Goal: Information Seeking & Learning: Learn about a topic

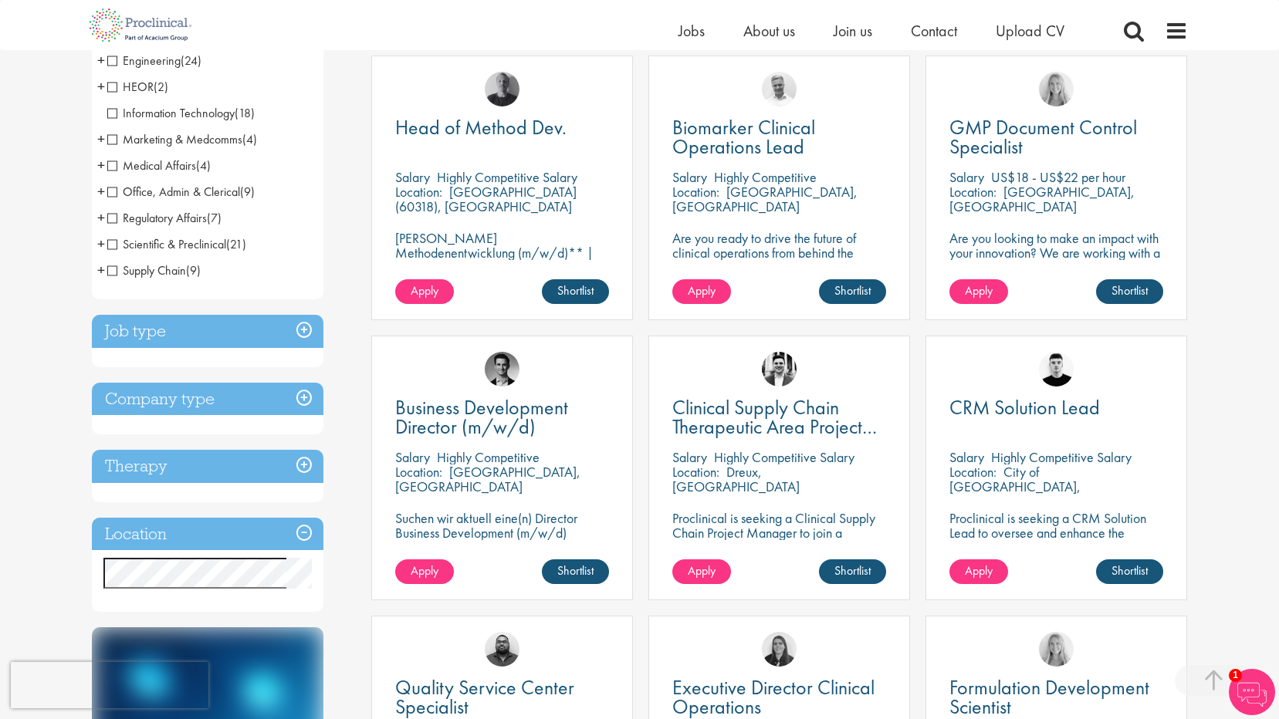
scroll to position [309, 0]
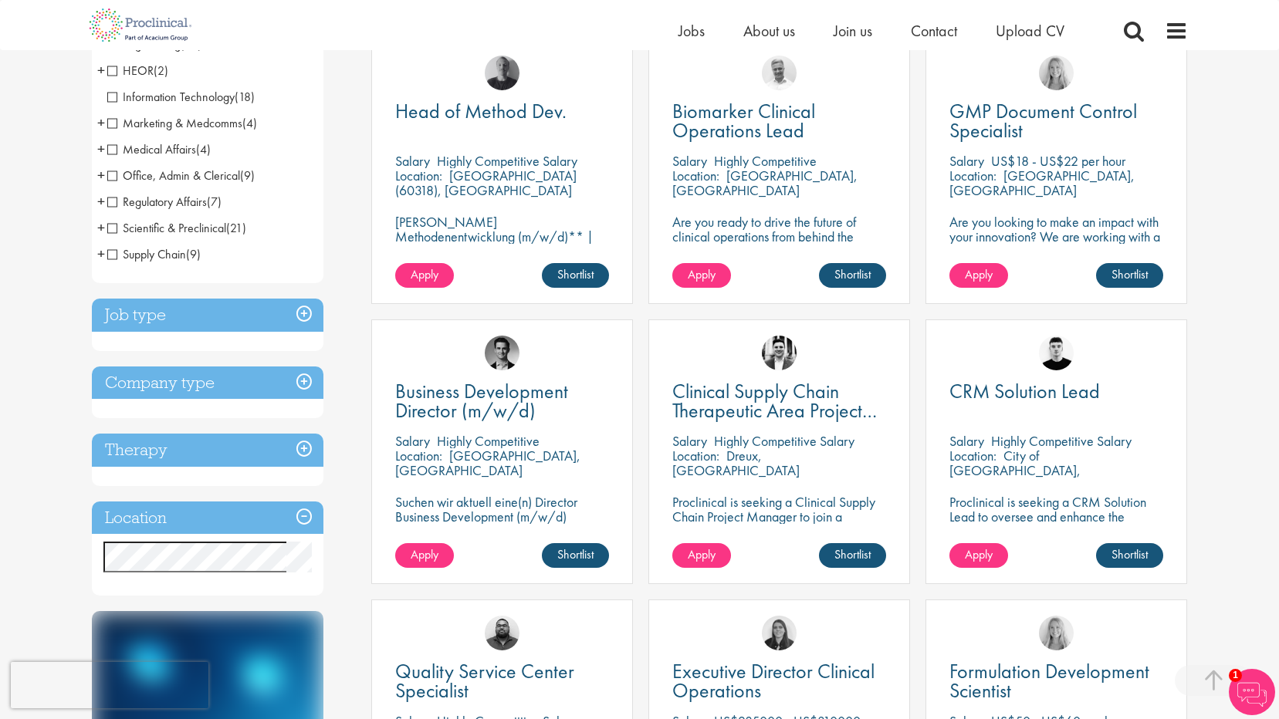
click at [308, 310] on h3 "Job type" at bounding box center [208, 315] width 232 height 33
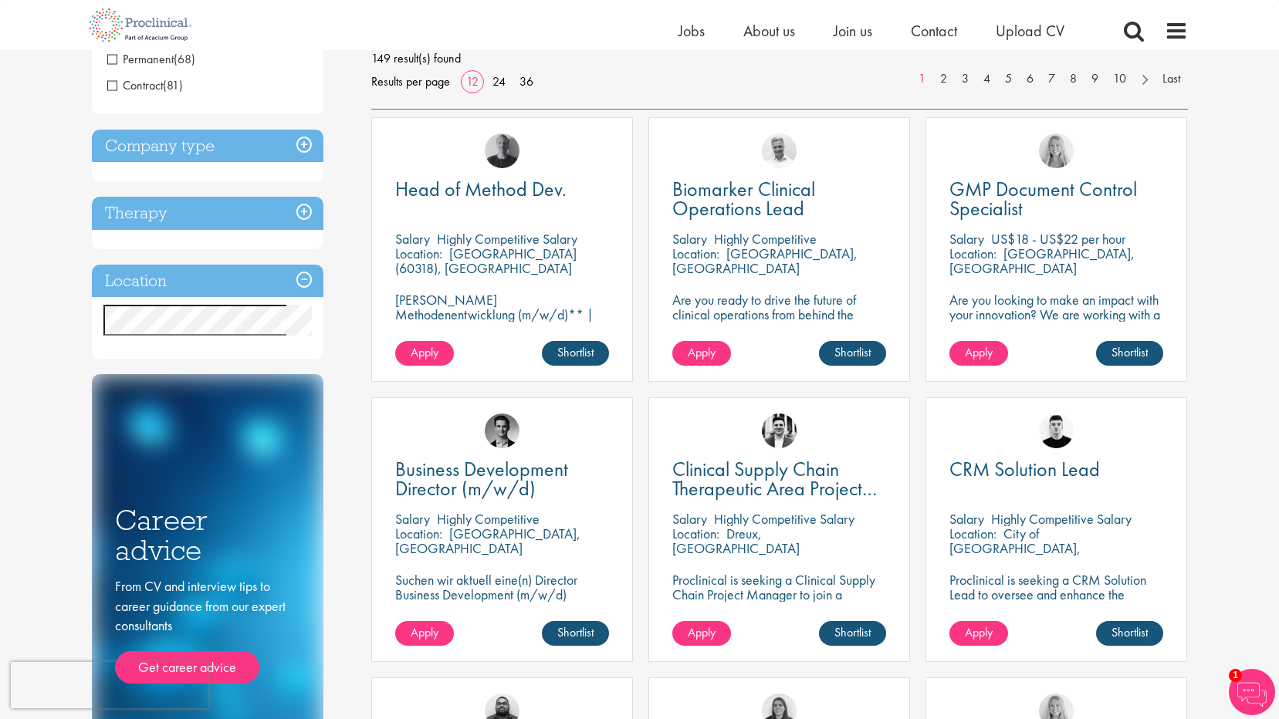
scroll to position [232, 0]
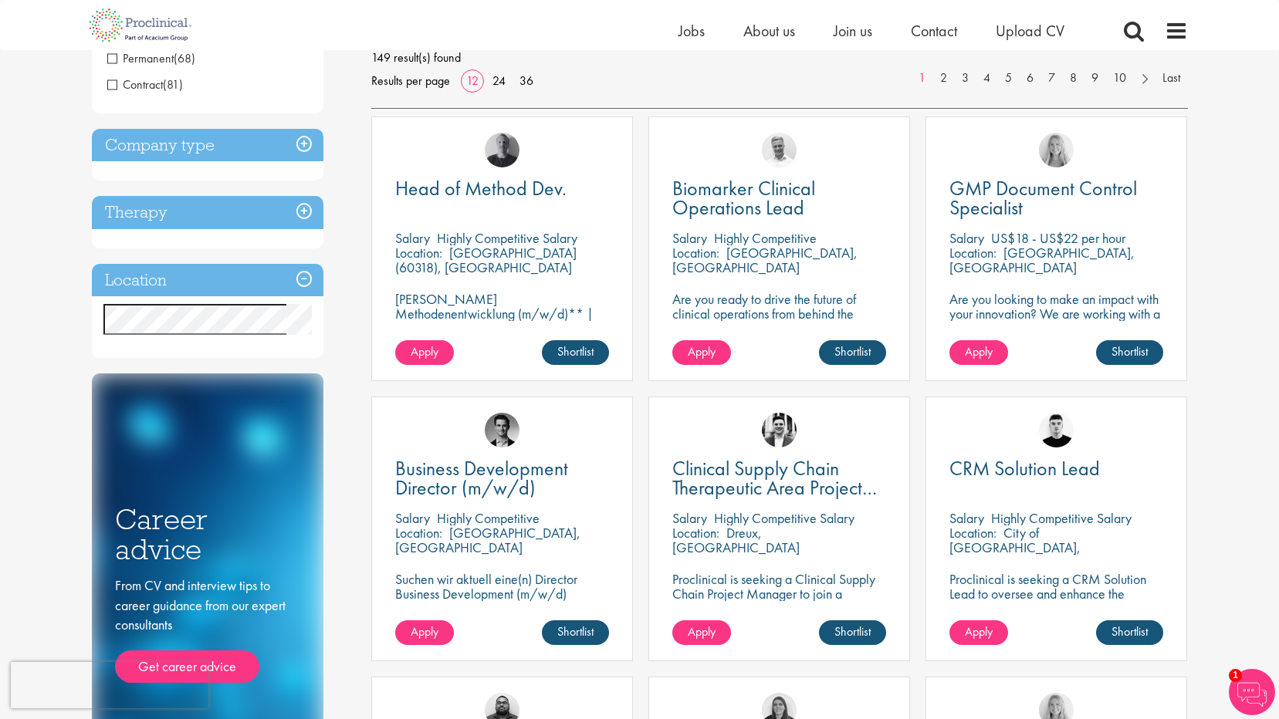
click at [354, 117] on div "Discipline Biometrics (5) - + Statistics (4) Programming (1) Business Developme…" at bounding box center [220, 356] width 280 height 844
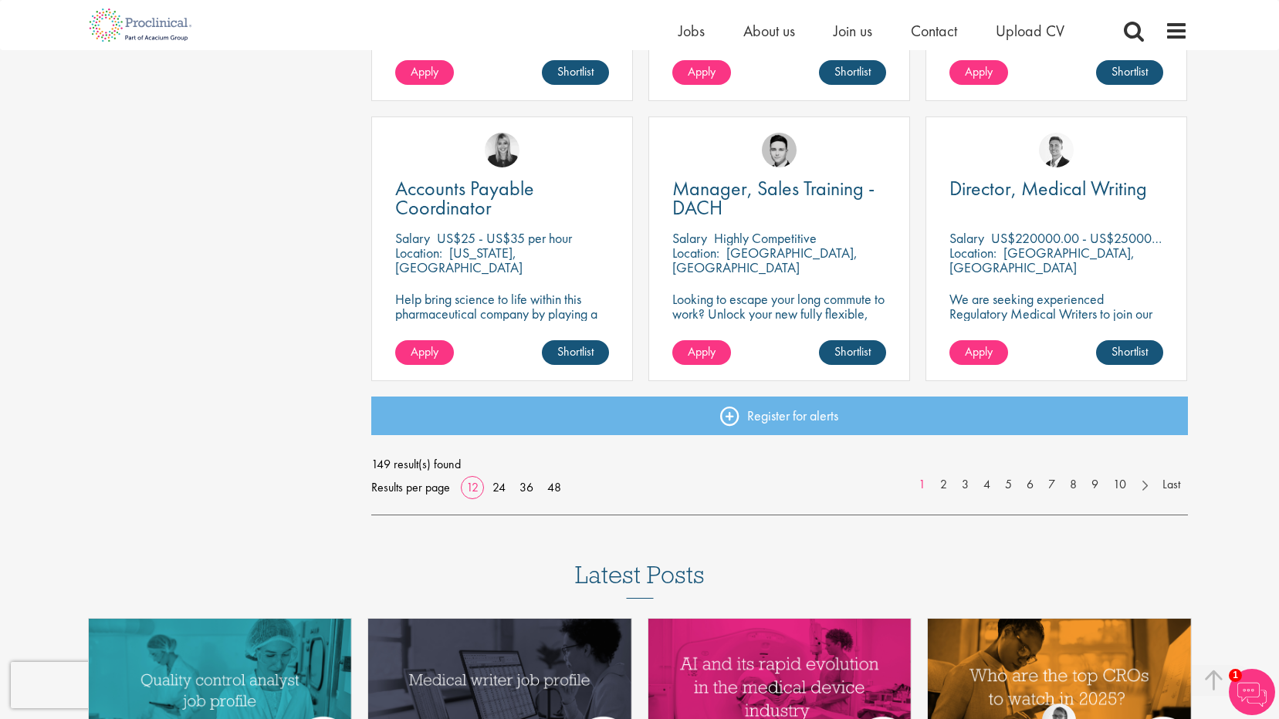
scroll to position [1081, 0]
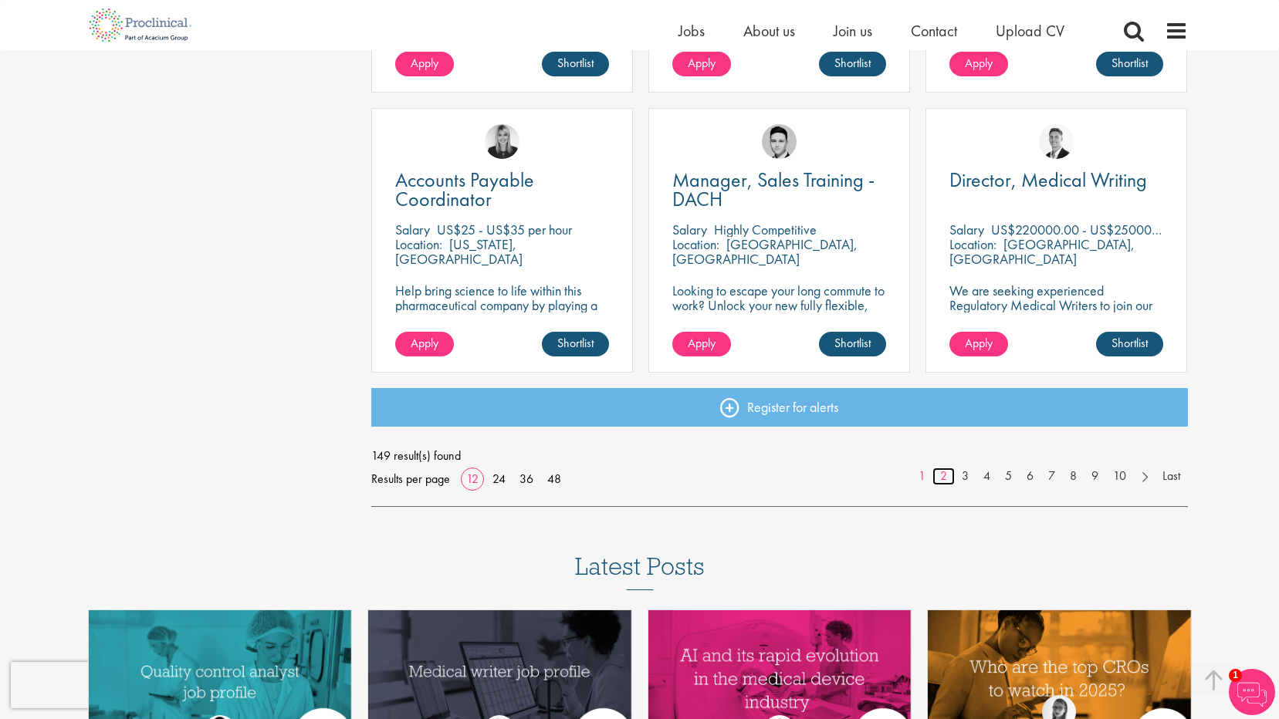
click at [942, 475] on link "2" at bounding box center [943, 477] width 22 height 18
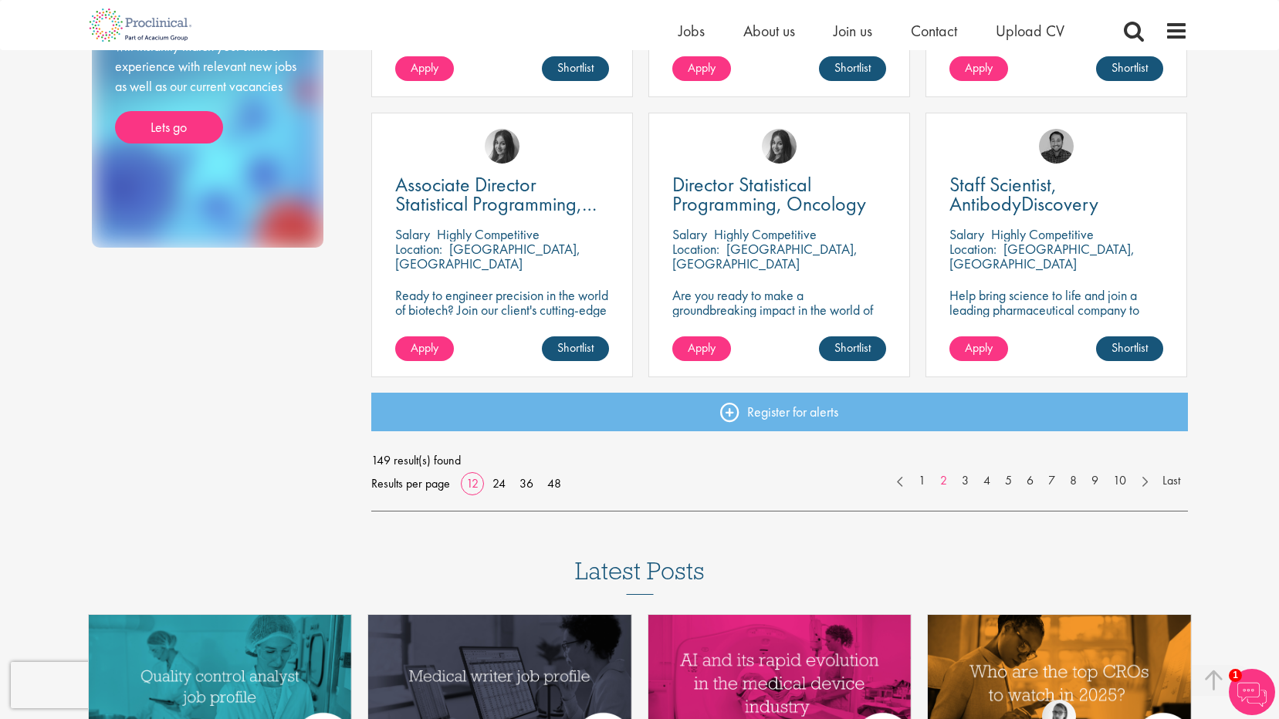
scroll to position [1081, 0]
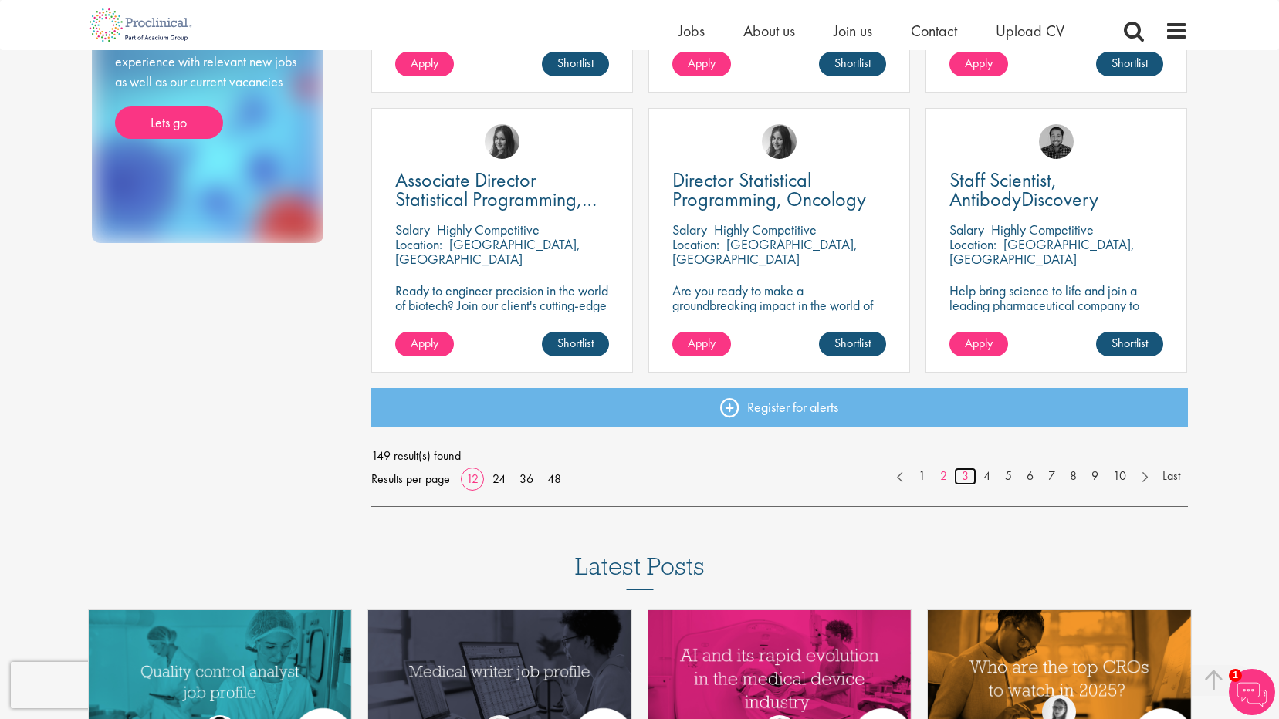
click at [964, 476] on link "3" at bounding box center [965, 477] width 22 height 18
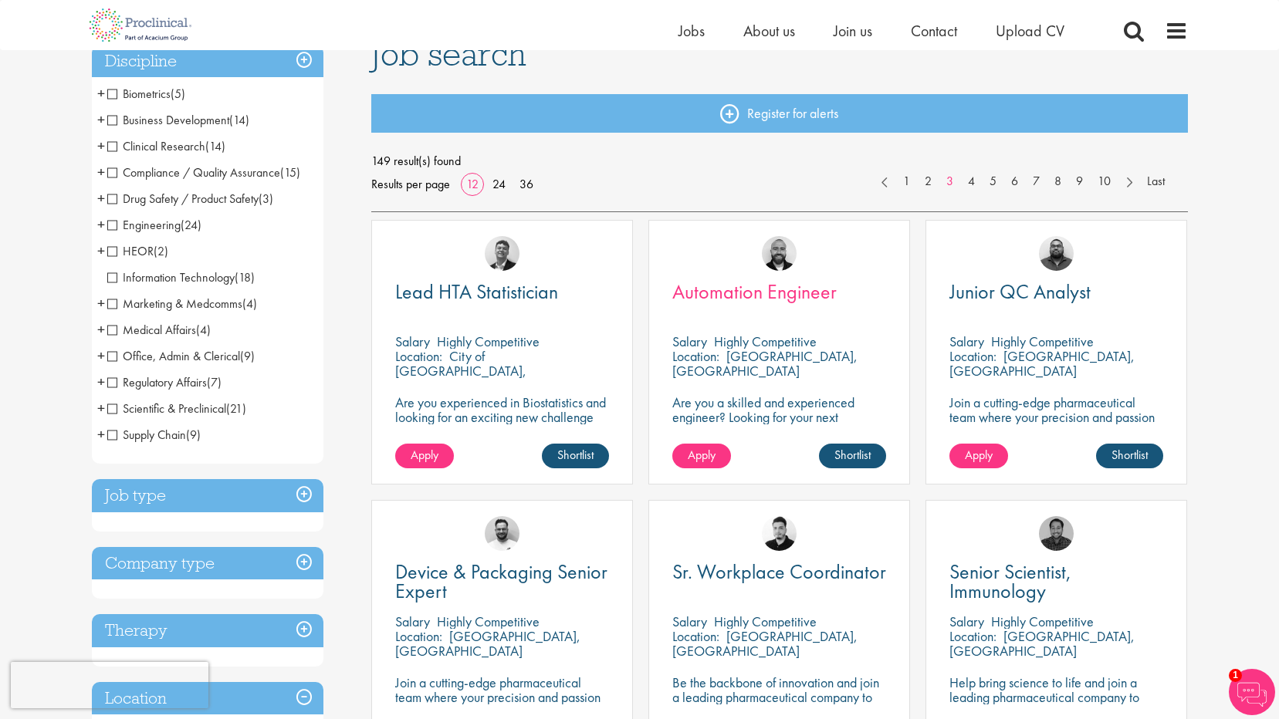
scroll to position [154, 0]
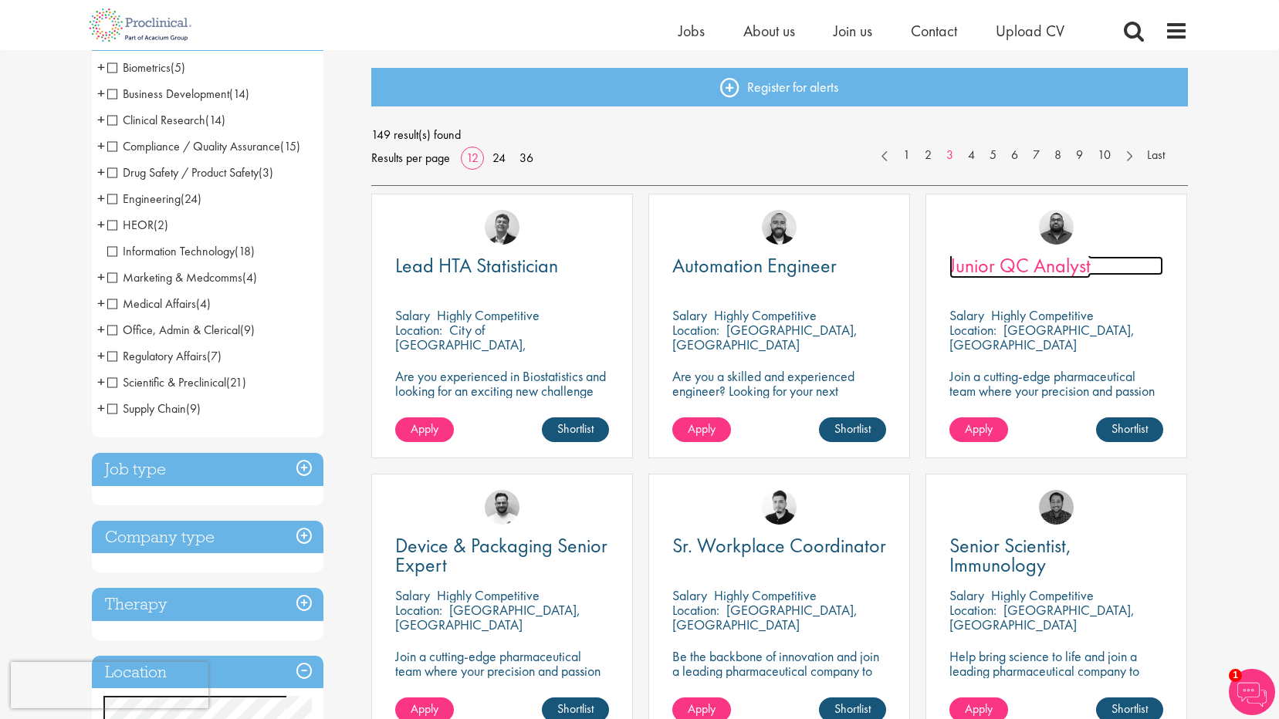
click at [1019, 268] on span "Junior QC Analyst" at bounding box center [1019, 265] width 141 height 26
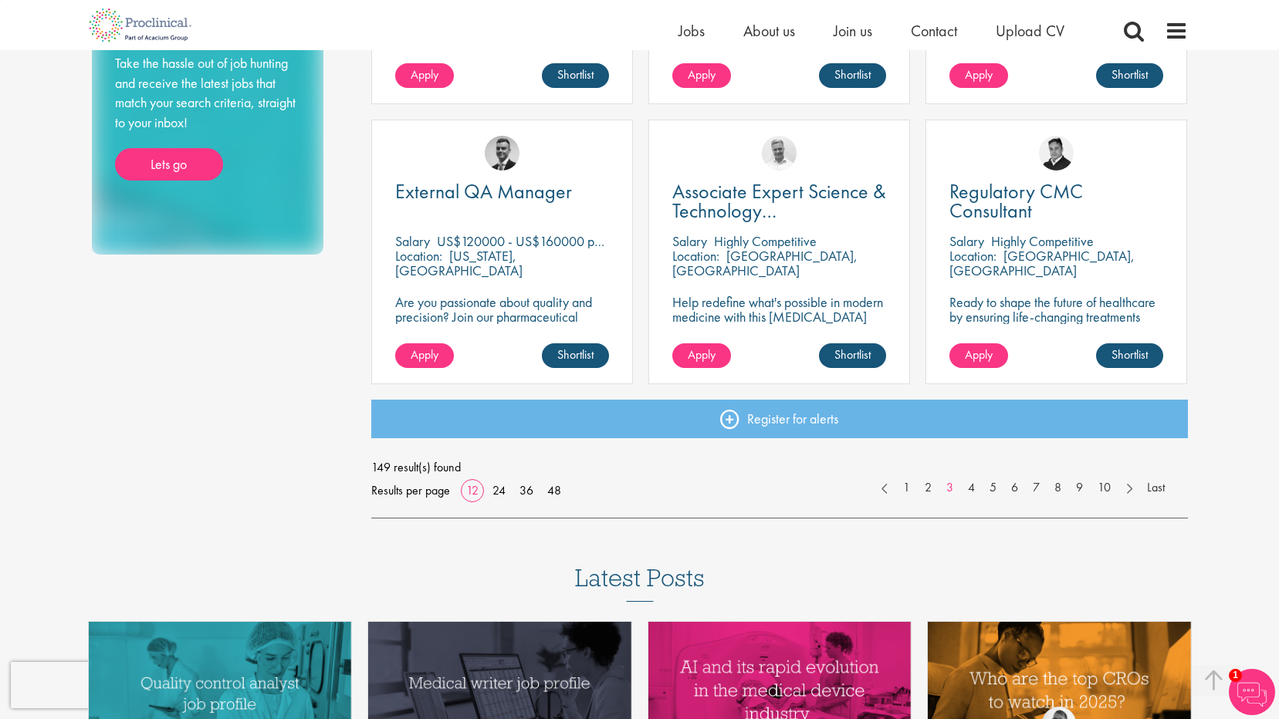
scroll to position [1100, 0]
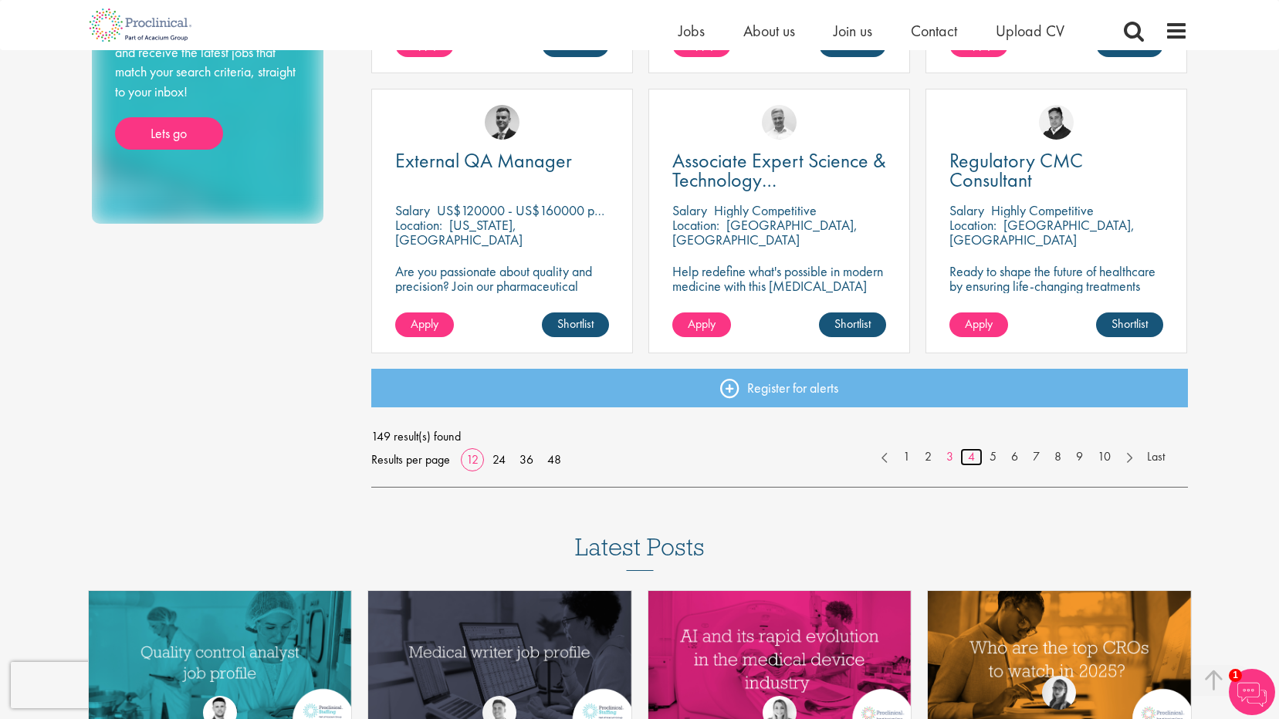
click at [973, 457] on link "4" at bounding box center [971, 457] width 22 height 18
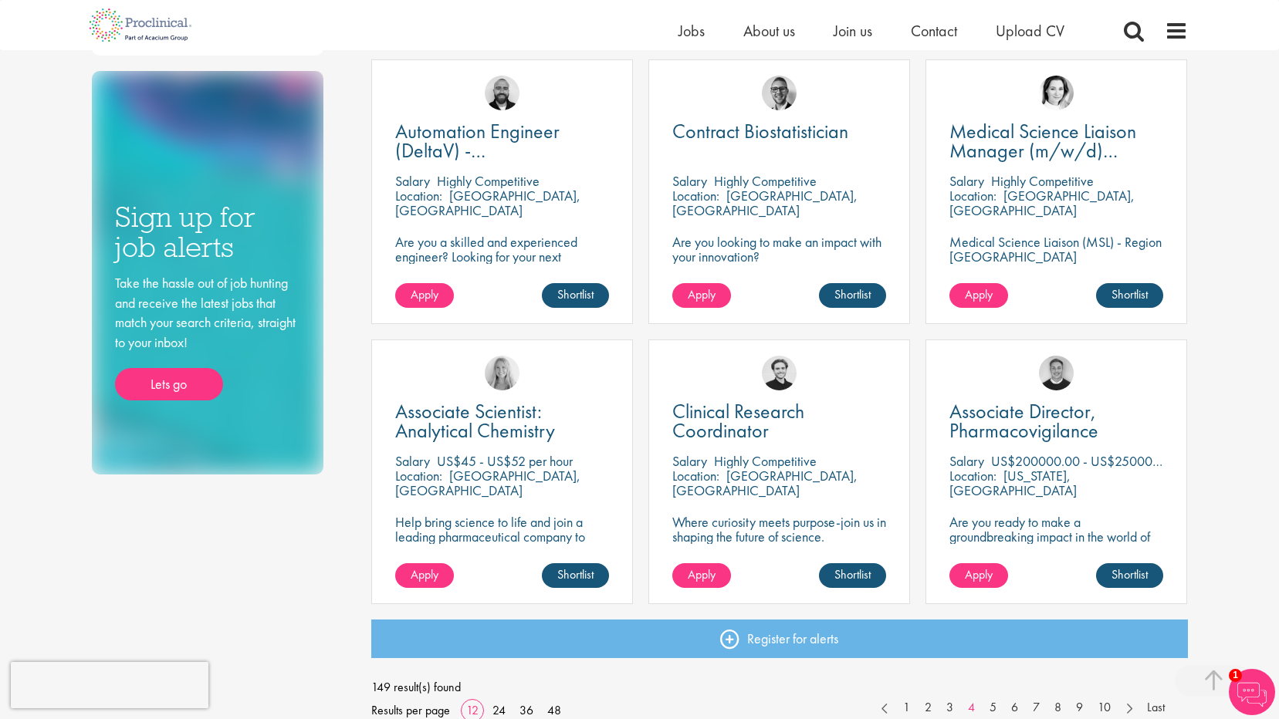
scroll to position [1003, 0]
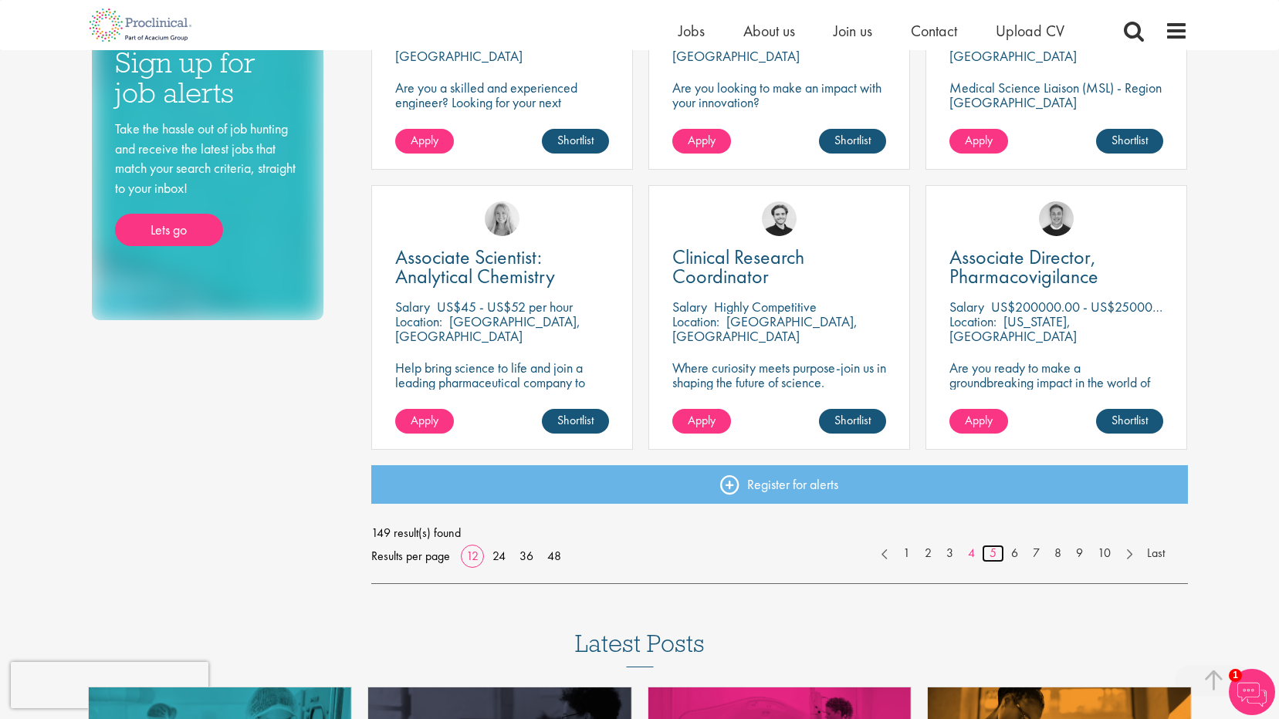
click at [994, 555] on link "5" at bounding box center [993, 554] width 22 height 18
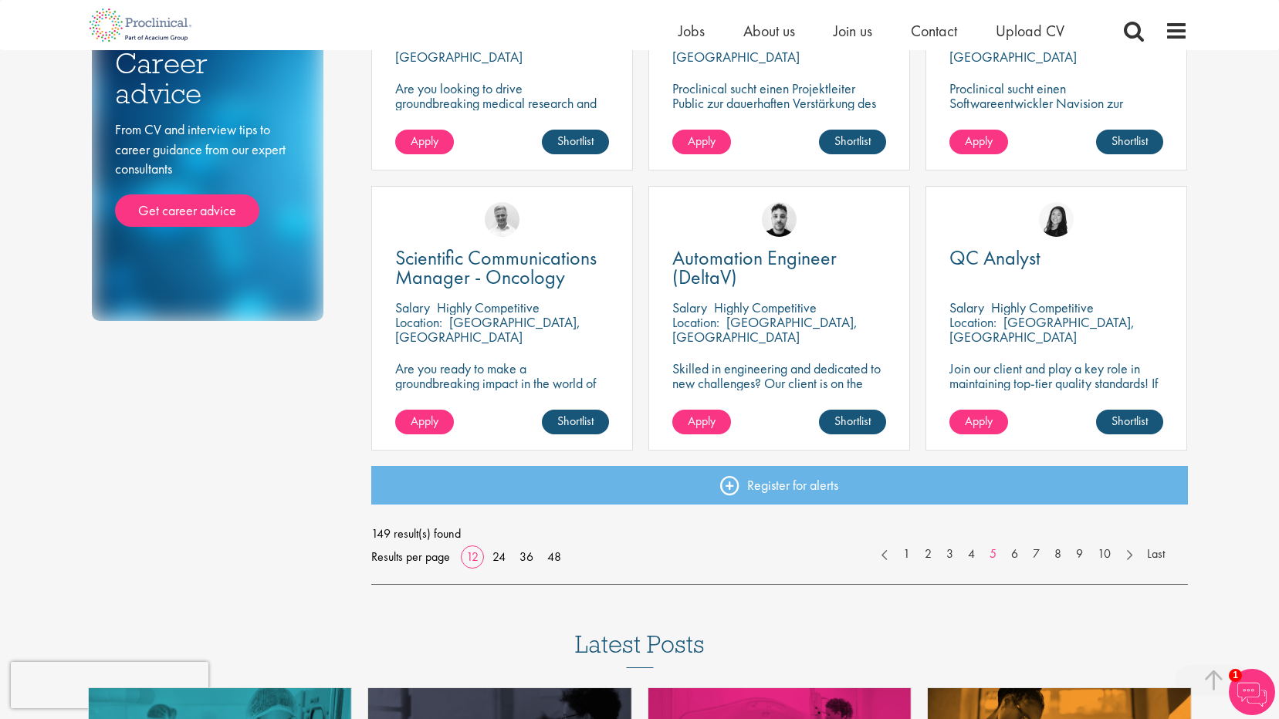
scroll to position [1003, 0]
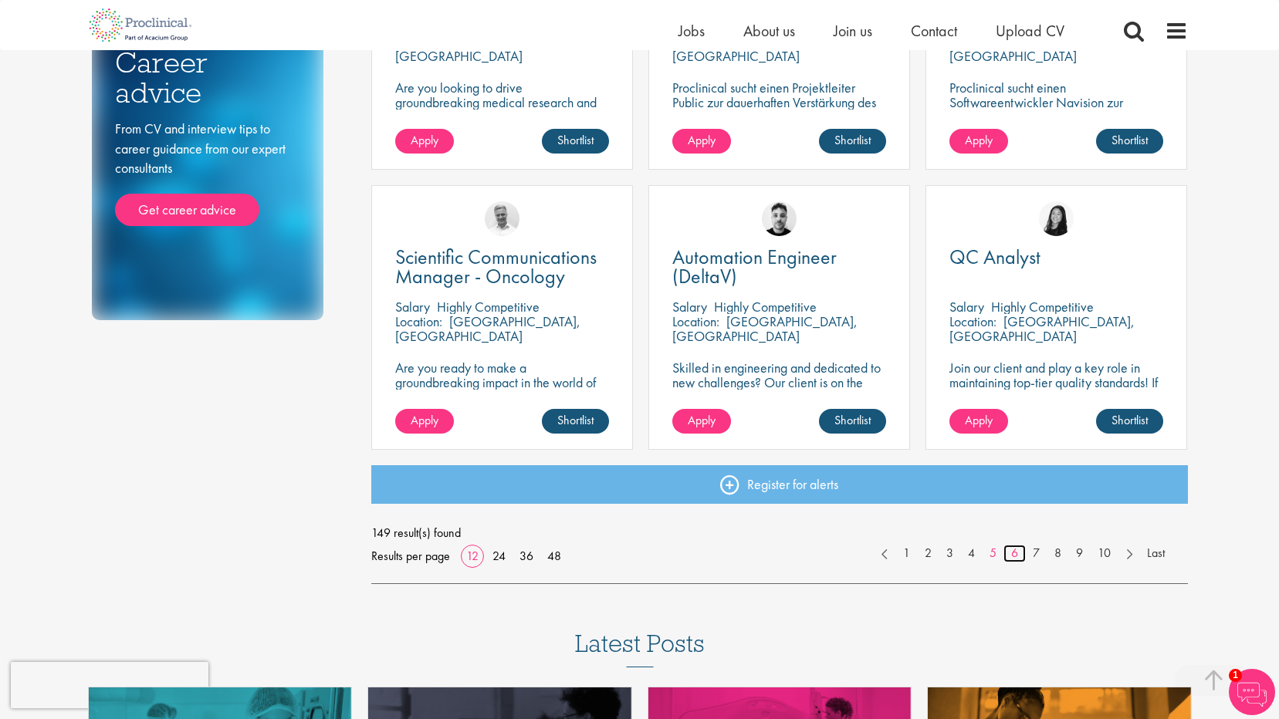
click at [1013, 553] on link "6" at bounding box center [1014, 554] width 22 height 18
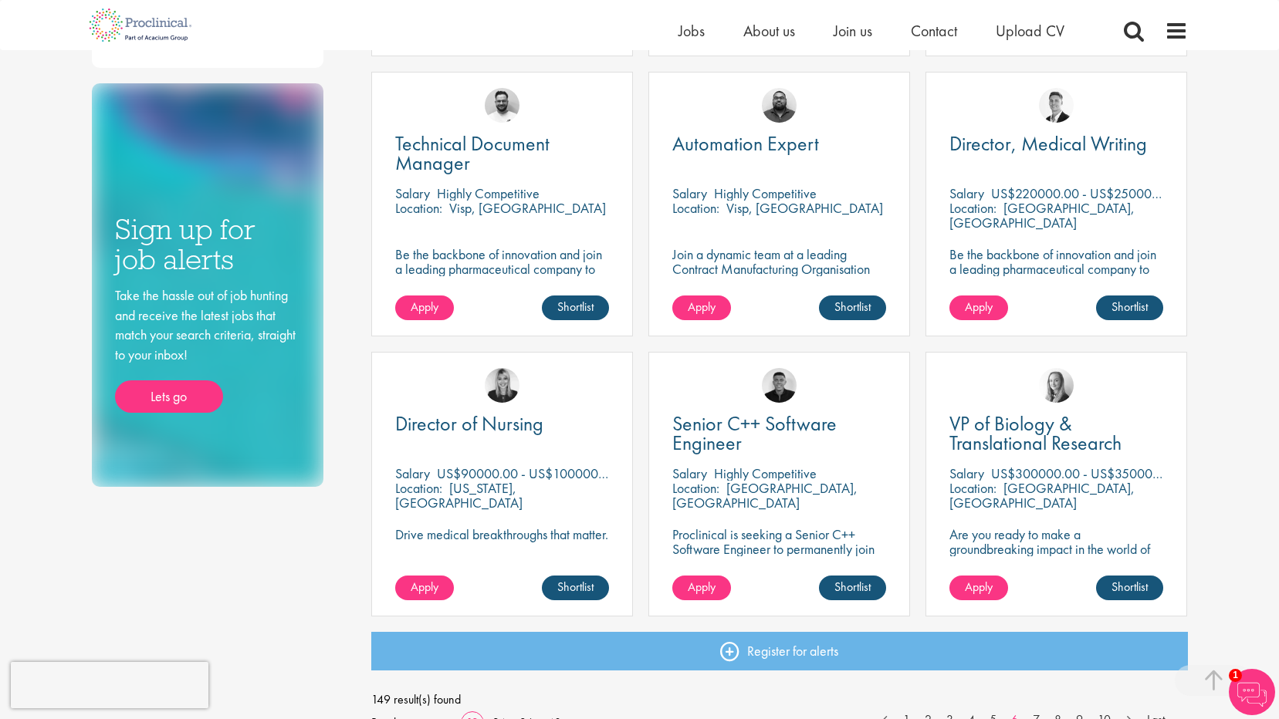
scroll to position [926, 0]
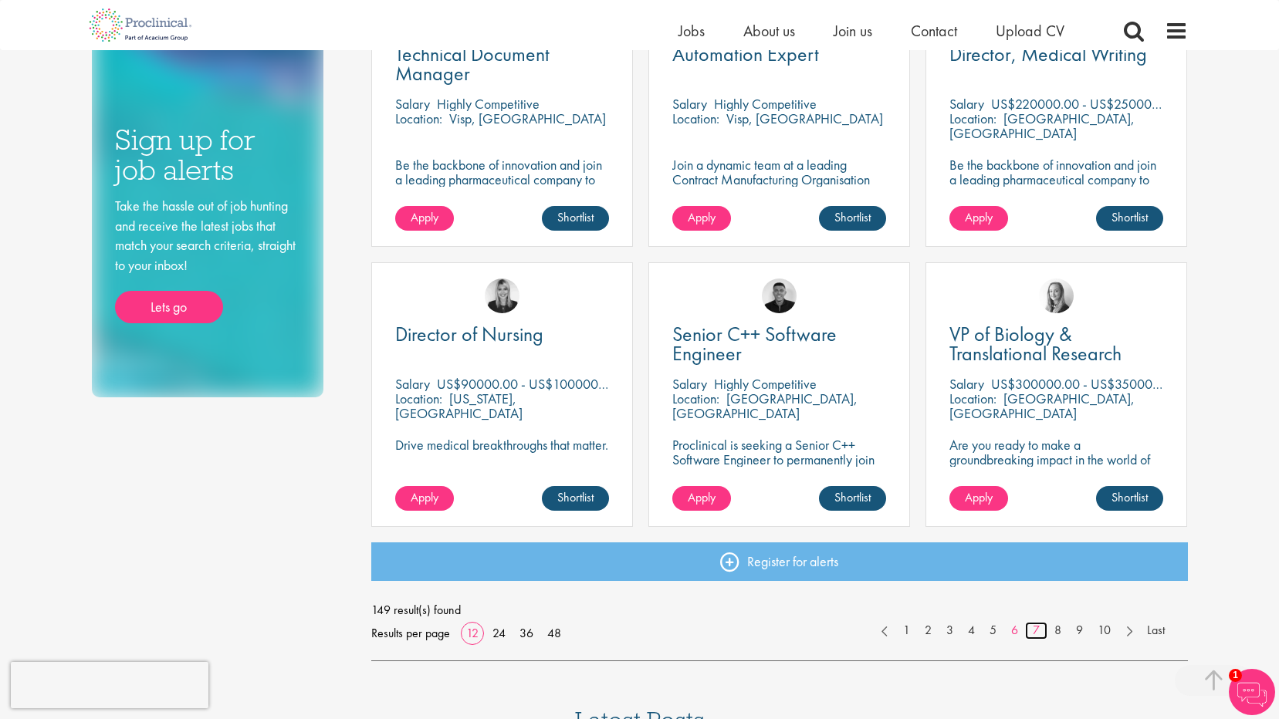
click at [1035, 631] on link "7" at bounding box center [1036, 631] width 22 height 18
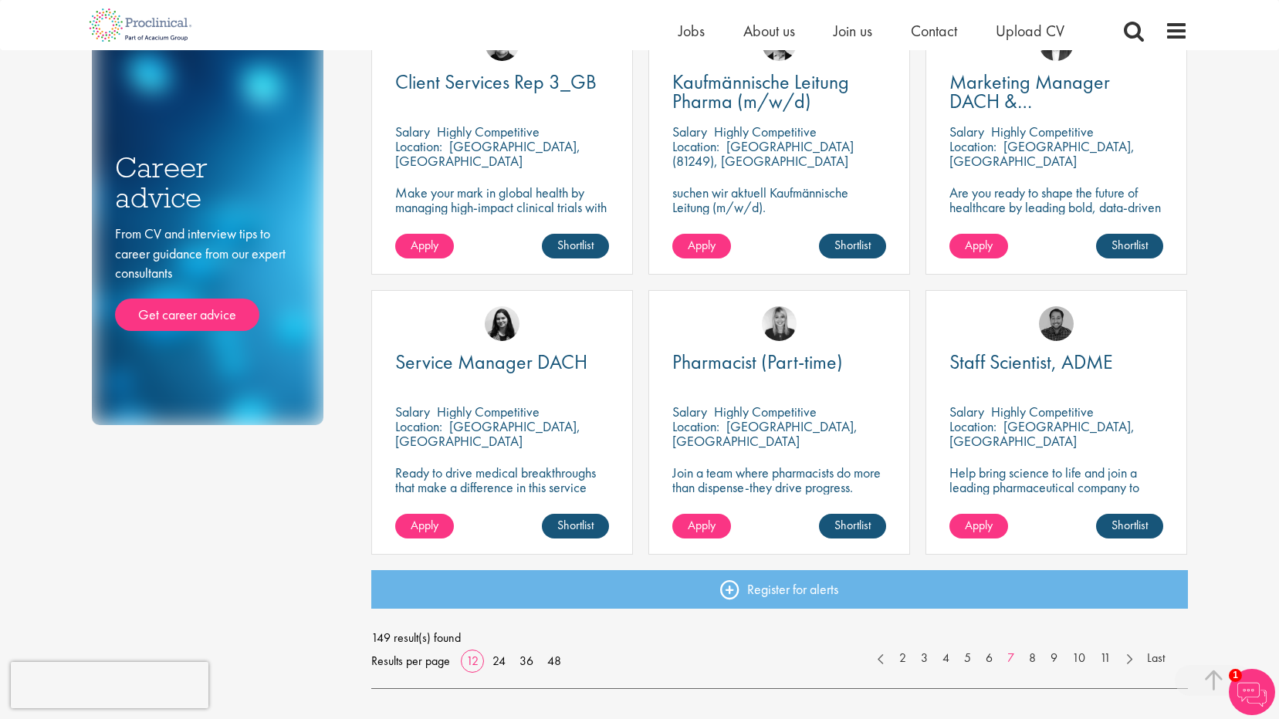
scroll to position [926, 0]
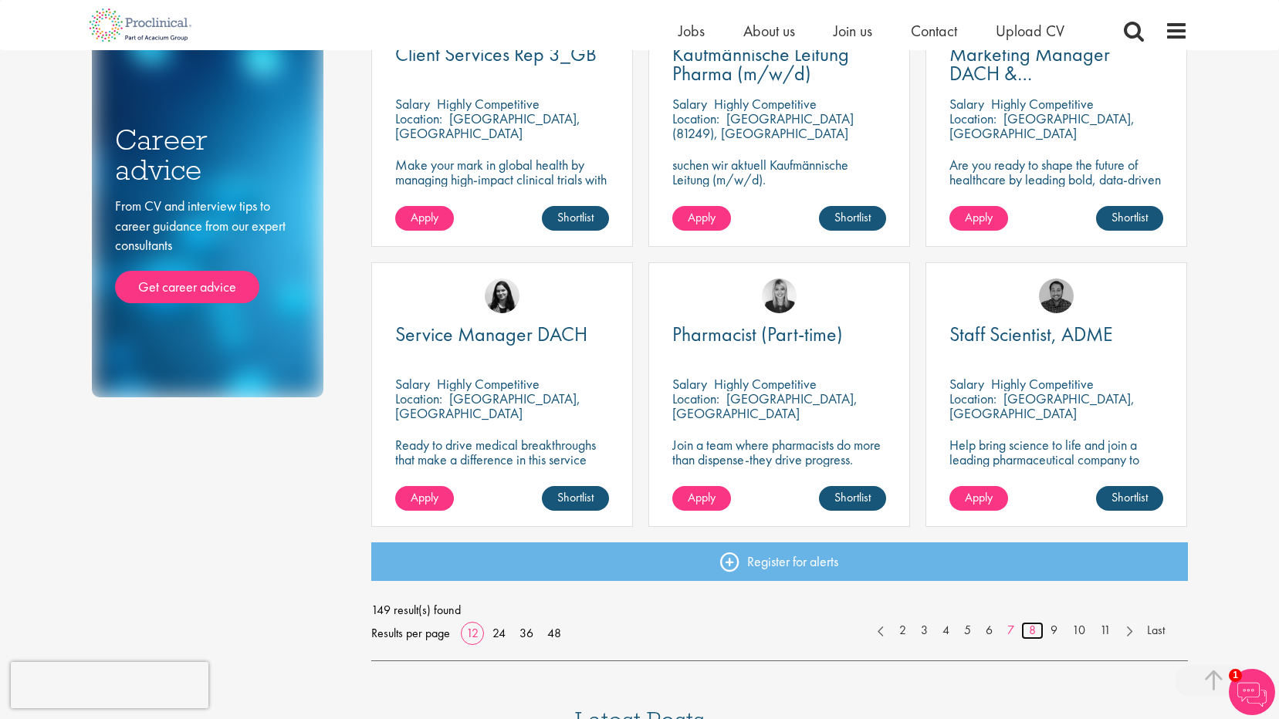
click at [1029, 630] on link "8" at bounding box center [1032, 631] width 22 height 18
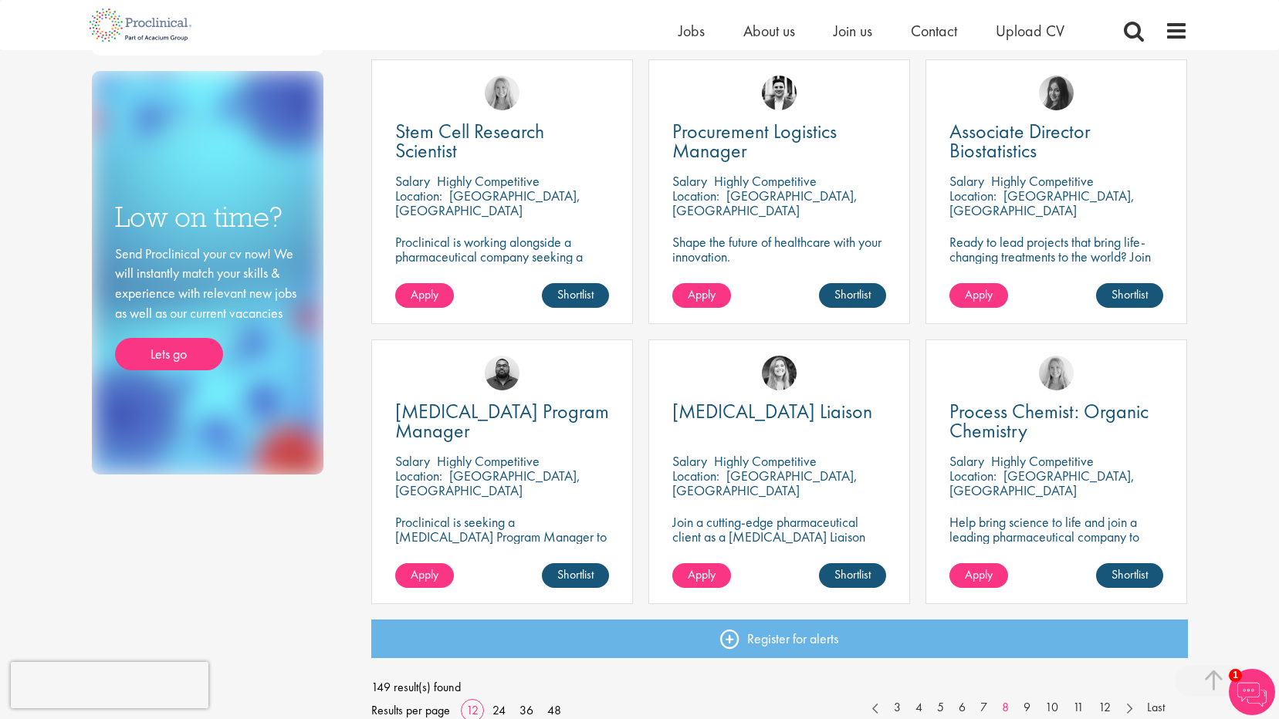
scroll to position [926, 0]
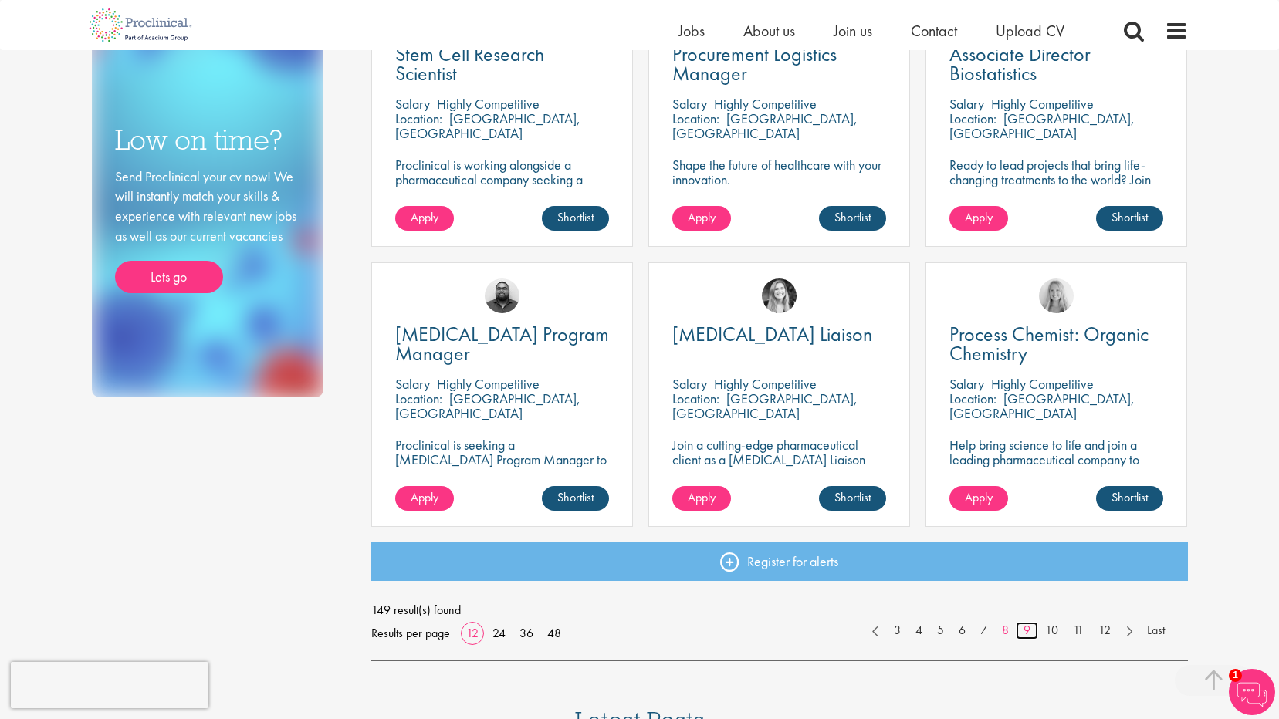
click at [1024, 628] on link "9" at bounding box center [1027, 631] width 22 height 18
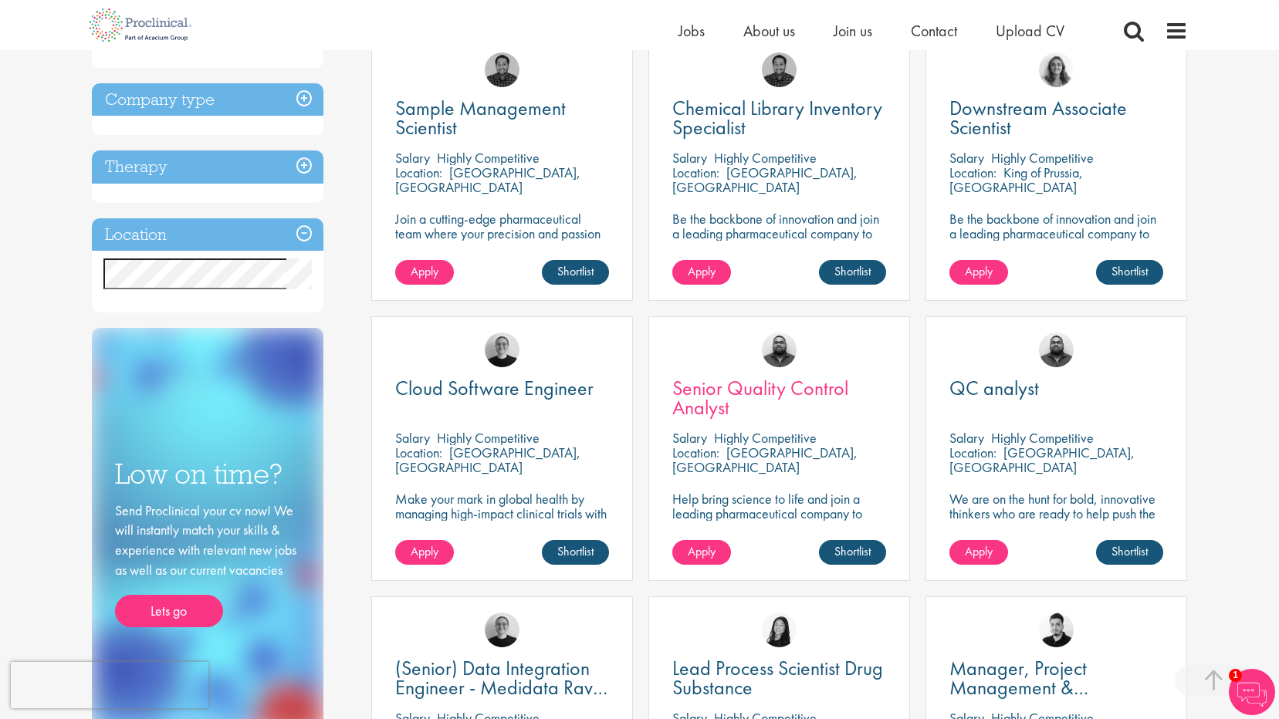
scroll to position [617, 0]
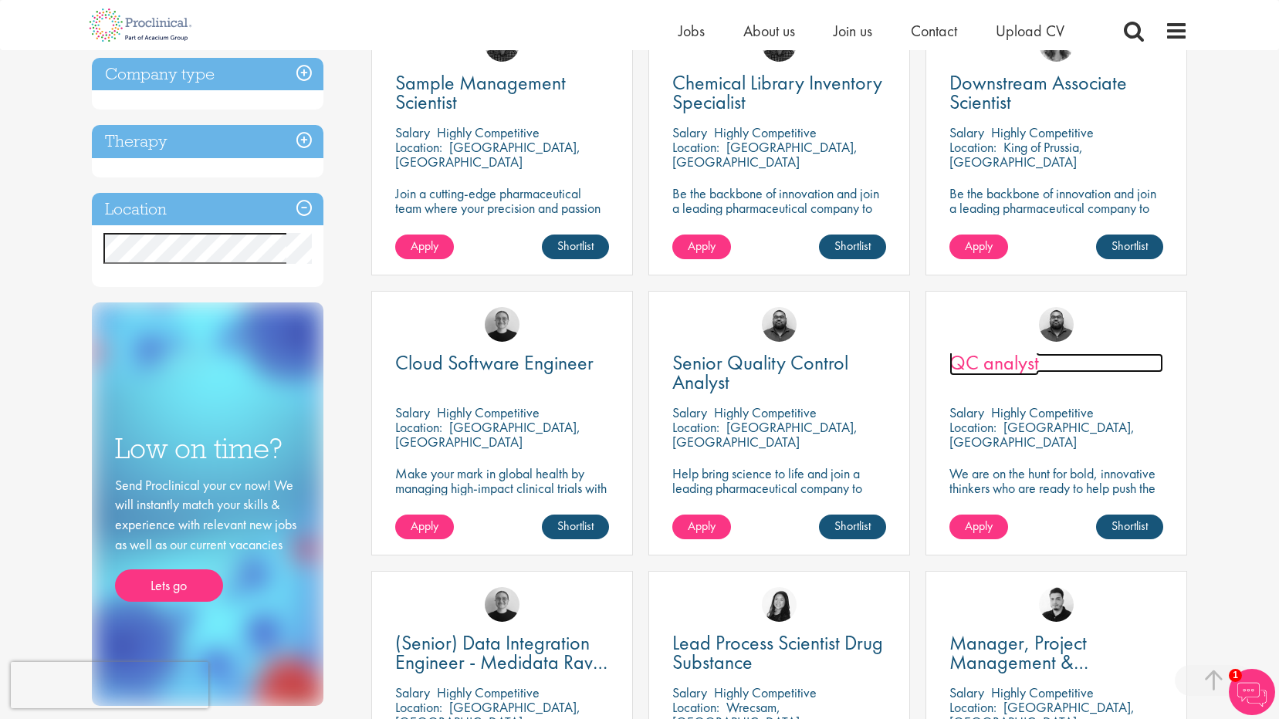
click at [979, 367] on span "QC analyst" at bounding box center [994, 363] width 90 height 26
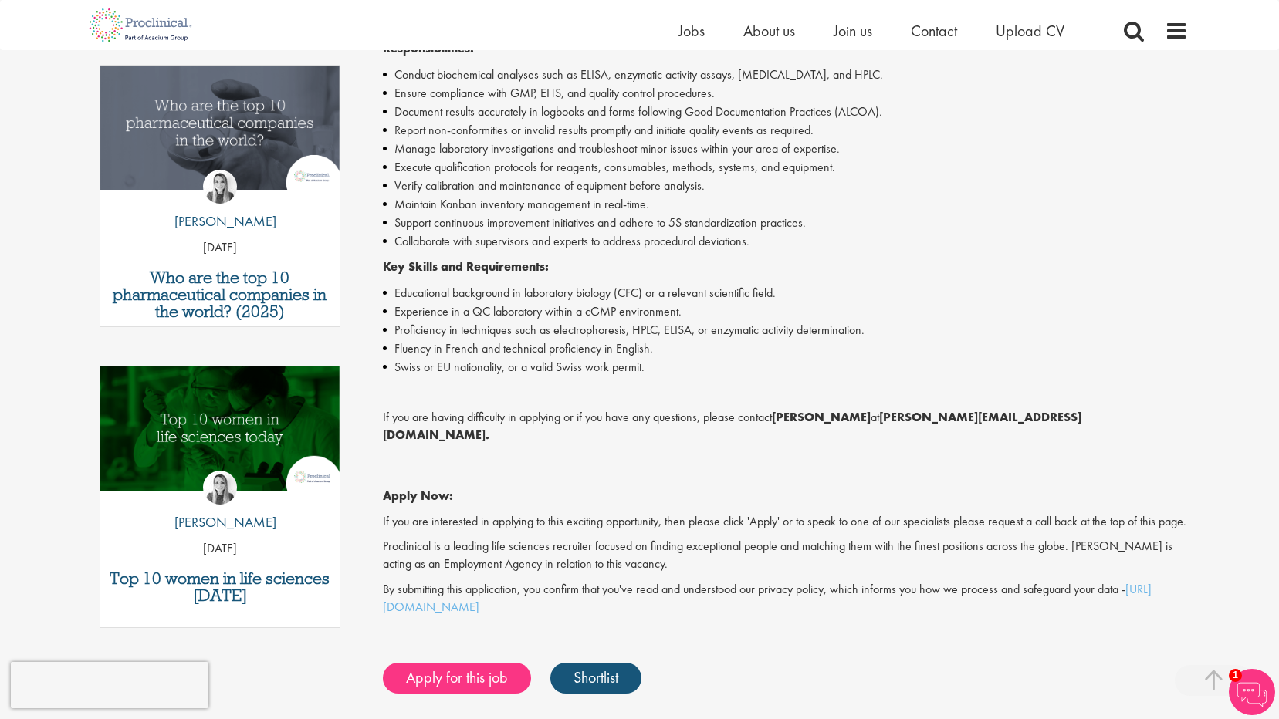
scroll to position [540, 0]
